Goal: Task Accomplishment & Management: Manage account settings

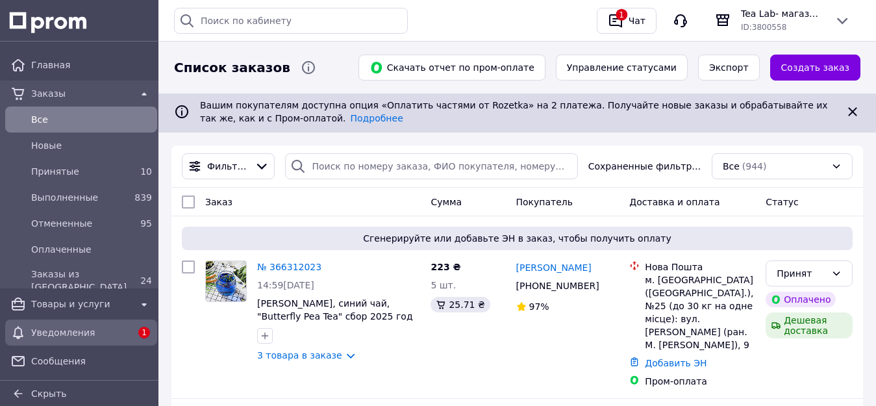
click at [86, 327] on span "Уведомления" at bounding box center [81, 332] width 100 height 13
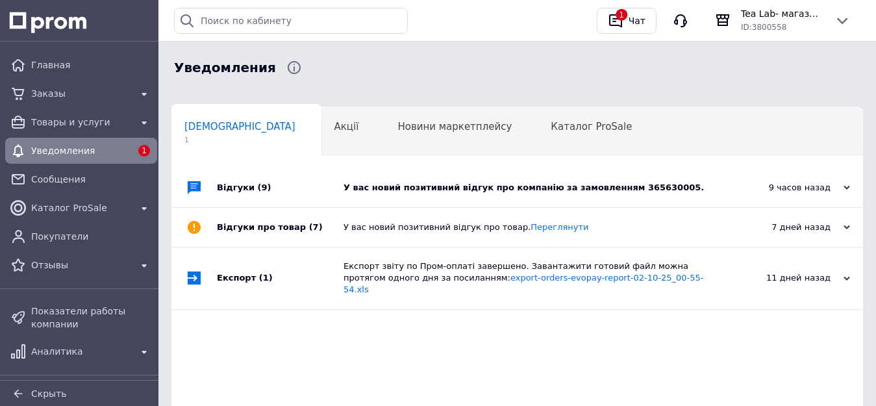
click at [597, 182] on div "У вас новий позитивний відгук про компанію за замовленням 365630005." at bounding box center [531, 188] width 377 height 12
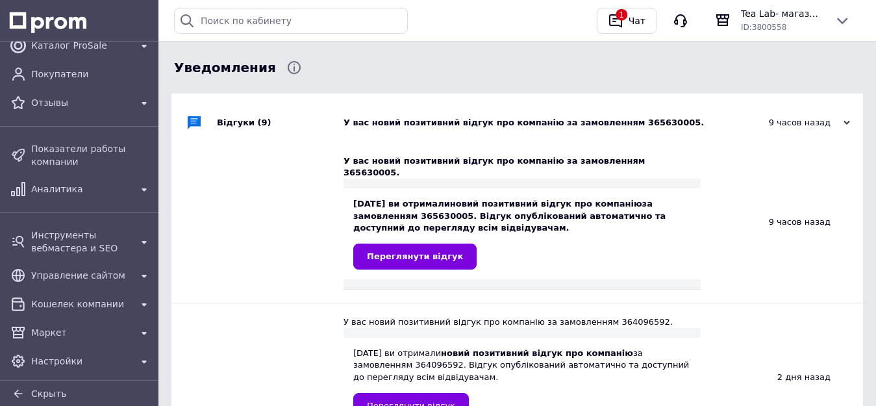
scroll to position [130, 0]
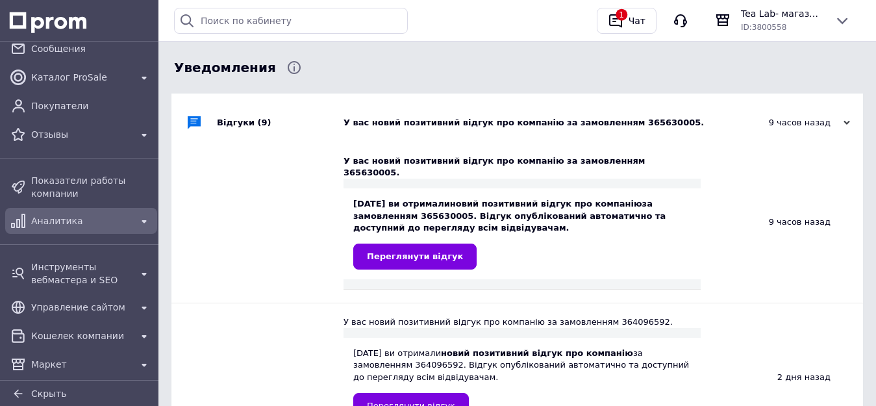
click at [56, 219] on span "Аналитика" at bounding box center [81, 220] width 100 height 13
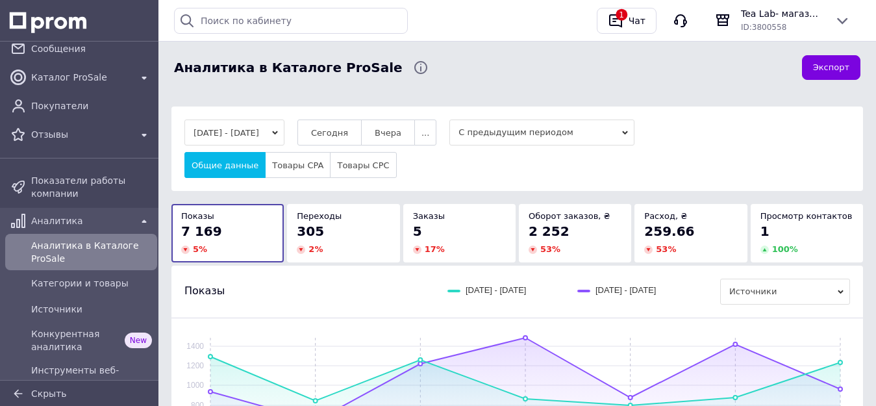
click at [284, 140] on button "[DATE] - [DATE]" at bounding box center [234, 132] width 100 height 26
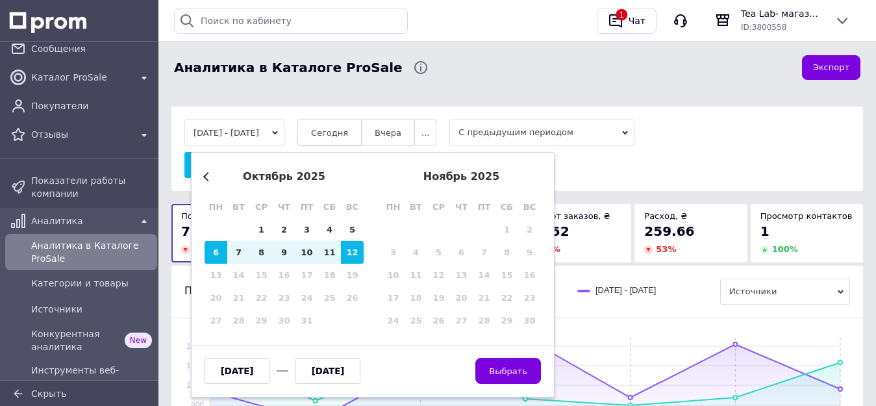
click at [345, 134] on span "Сегодня" at bounding box center [329, 133] width 37 height 10
